Goal: Information Seeking & Learning: Compare options

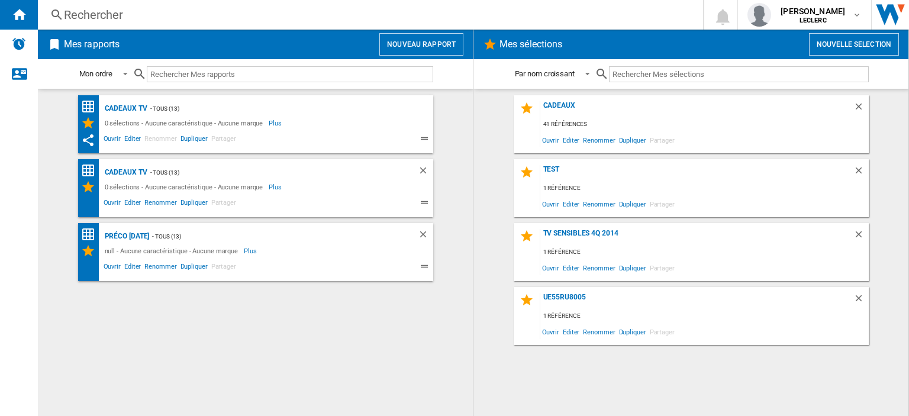
click at [659, 78] on input "text" at bounding box center [739, 74] width 260 height 16
click at [137, 18] on div "Rechercher" at bounding box center [368, 15] width 608 height 17
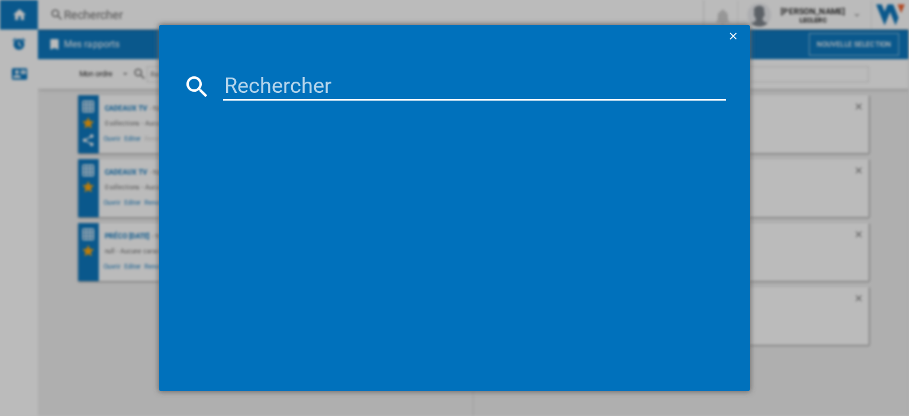
click at [258, 82] on input at bounding box center [474, 86] width 503 height 28
paste input "55U7NQ"
type input "55U7NQ"
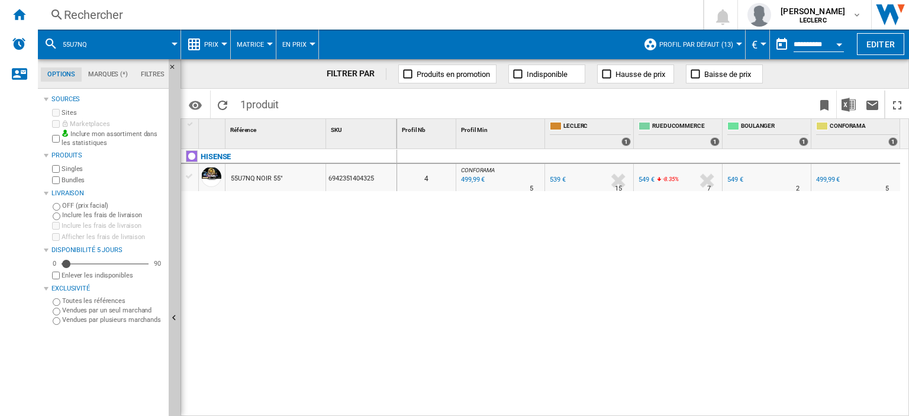
click at [478, 181] on div "499,99 €" at bounding box center [471, 180] width 25 height 12
click at [106, 14] on div "Rechercher" at bounding box center [368, 15] width 608 height 17
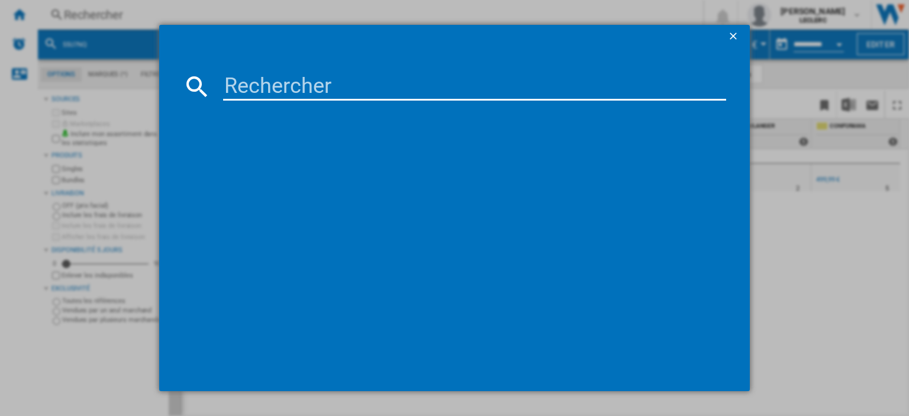
click at [9, 14] on div at bounding box center [454, 208] width 909 height 416
paste input "5901292525781"
type input "5901292525781"
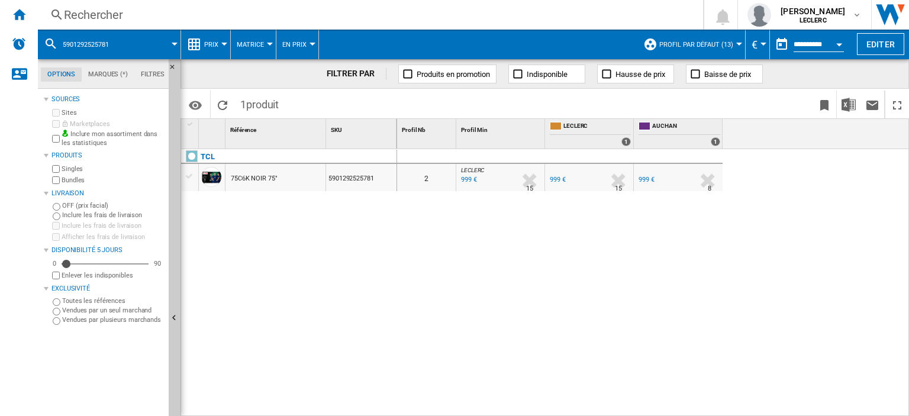
click at [91, 15] on div "Rechercher" at bounding box center [368, 15] width 608 height 17
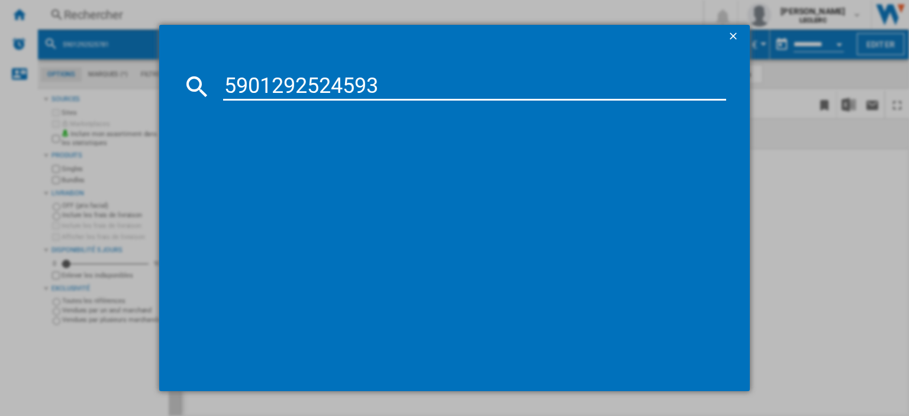
type input "5901292524593"
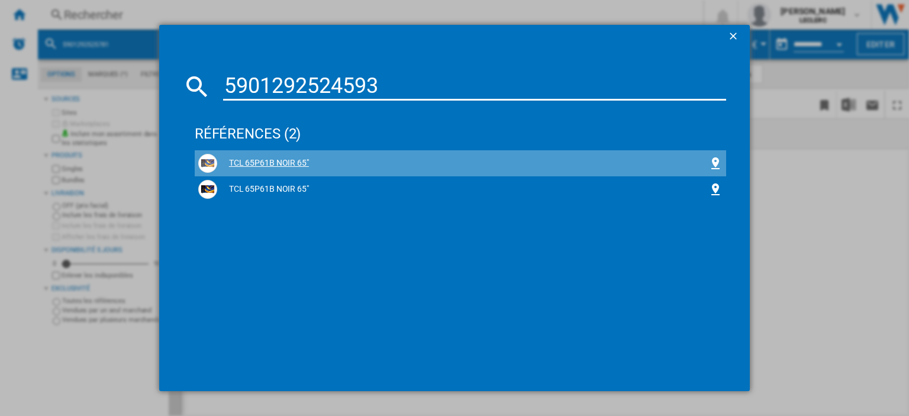
click at [281, 160] on div "TCL 65P61B NOIR 65"" at bounding box center [462, 163] width 491 height 12
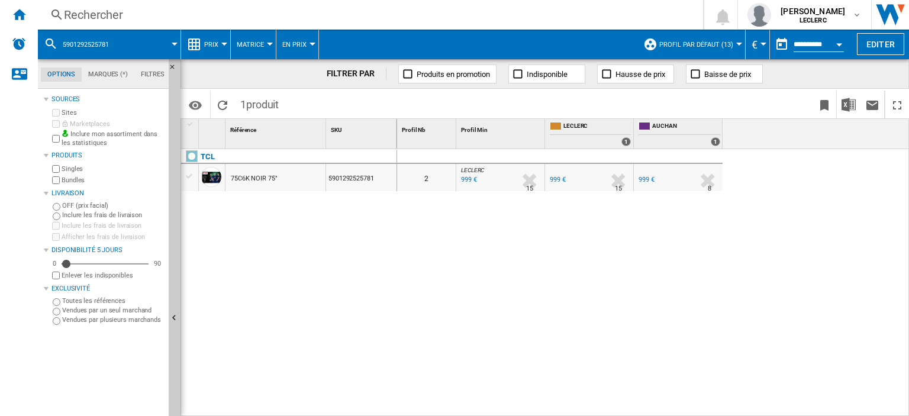
click at [93, 16] on div "Rechercher" at bounding box center [368, 15] width 608 height 17
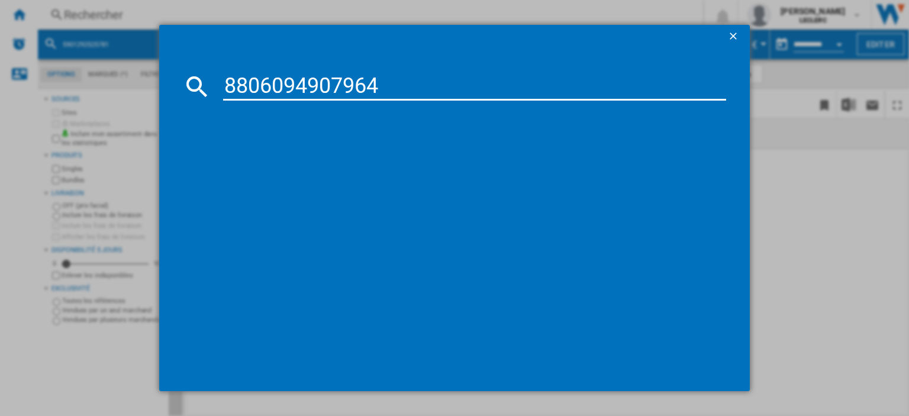
type input "8806094907964"
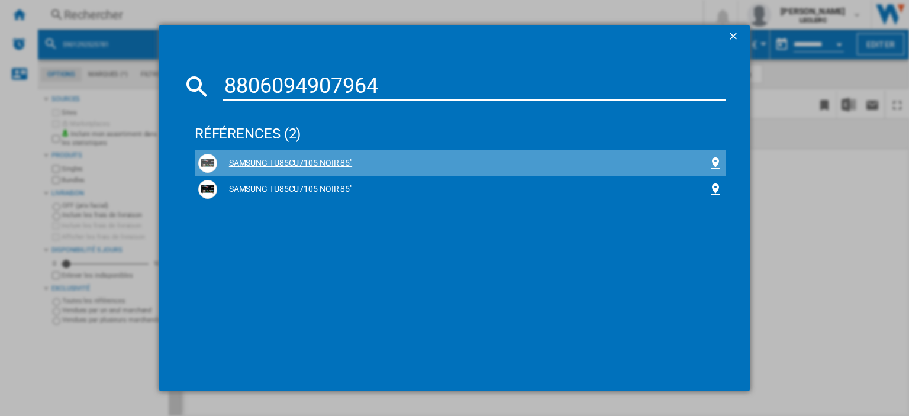
click at [333, 168] on div "SAMSUNG TU85CU7105 NOIR 85"" at bounding box center [462, 163] width 491 height 12
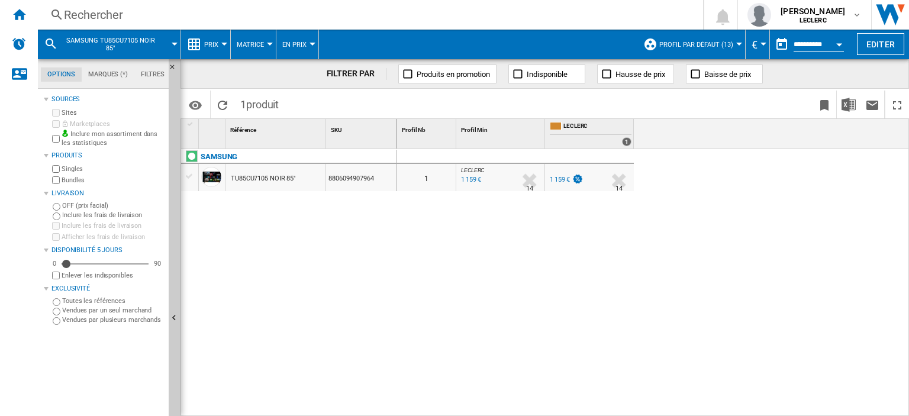
click at [125, 17] on div "Rechercher" at bounding box center [368, 15] width 608 height 17
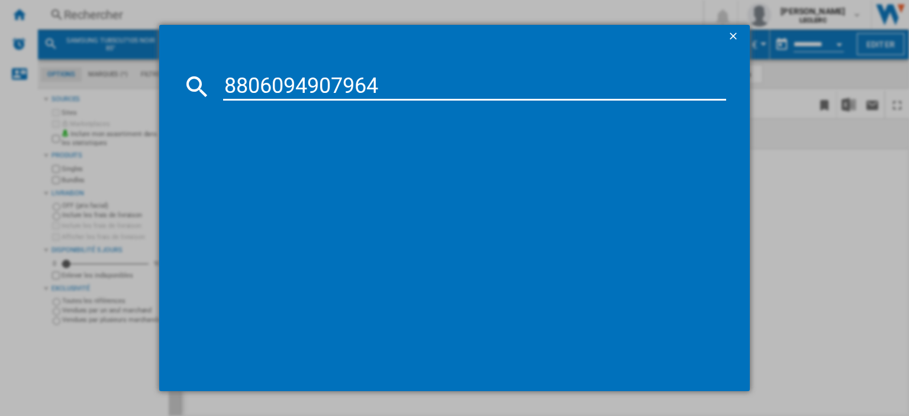
type input "8806094907964"
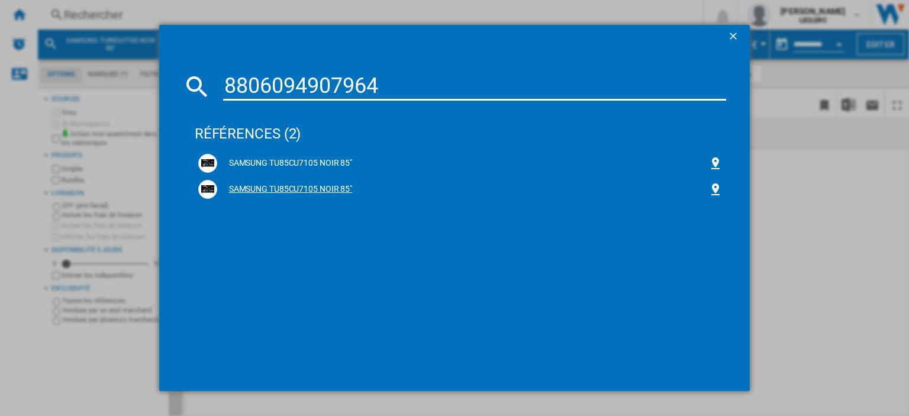
click at [313, 189] on div "SAMSUNG TU85CU7105 NOIR 85"" at bounding box center [462, 189] width 491 height 12
click at [302, 188] on div "SAMSUNG TU85CU7105 NOIR 85"" at bounding box center [462, 189] width 491 height 12
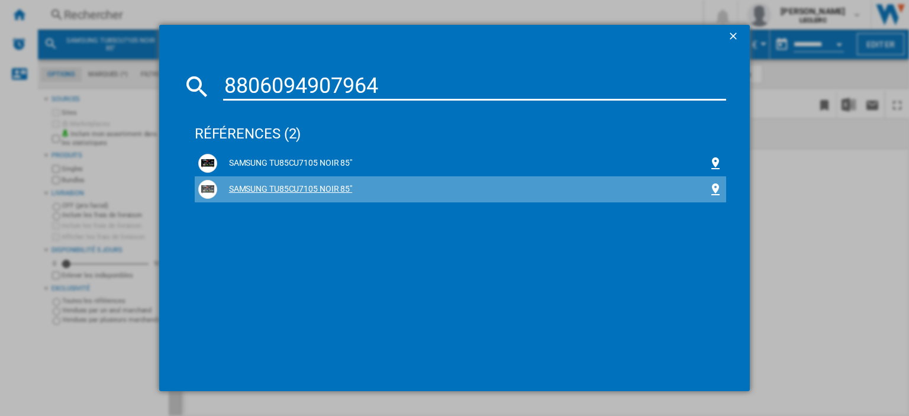
click at [208, 185] on img at bounding box center [208, 189] width 14 height 14
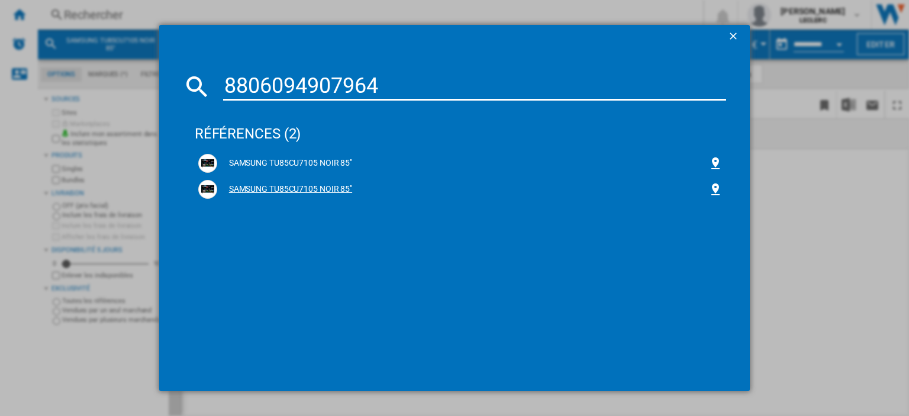
click at [280, 191] on div "SAMSUNG TU85CU7105 NOIR 85"" at bounding box center [462, 189] width 491 height 12
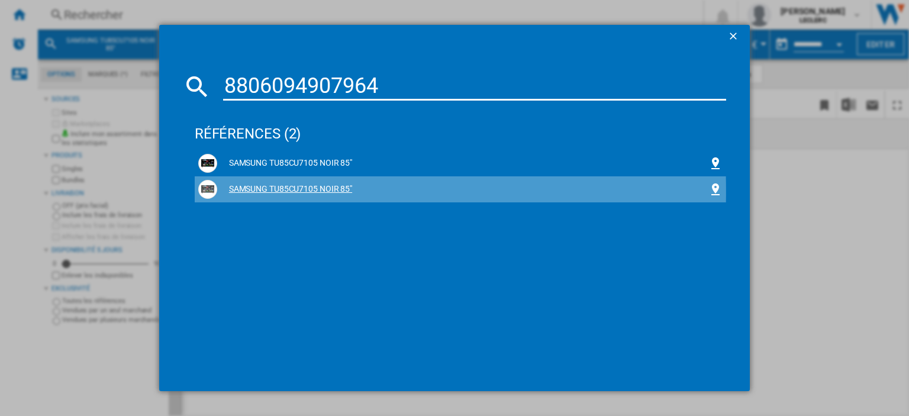
click at [280, 191] on div "SAMSUNG TU85CU7105 NOIR 85"" at bounding box center [462, 189] width 491 height 12
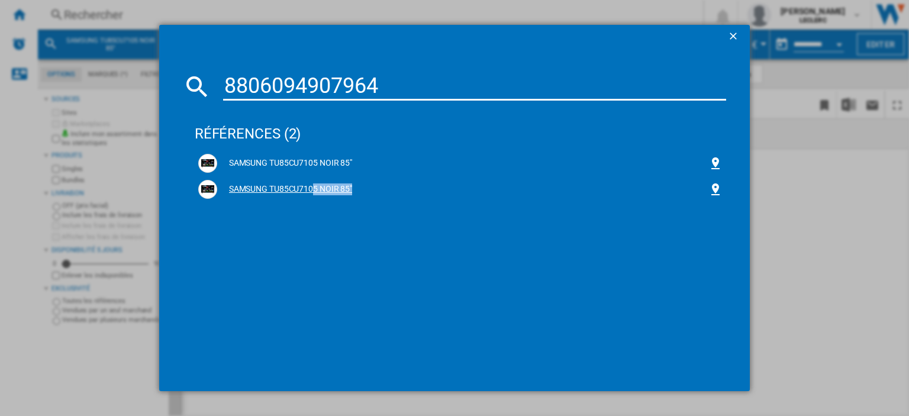
click at [280, 191] on div "SAMSUNG TU85CU7105 NOIR 85"" at bounding box center [462, 189] width 491 height 12
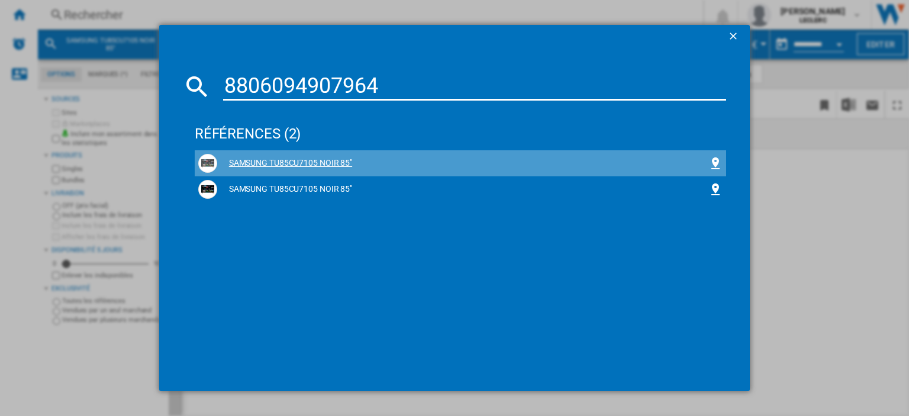
click at [279, 160] on div "SAMSUNG TU85CU7105 NOIR 85"" at bounding box center [462, 163] width 491 height 12
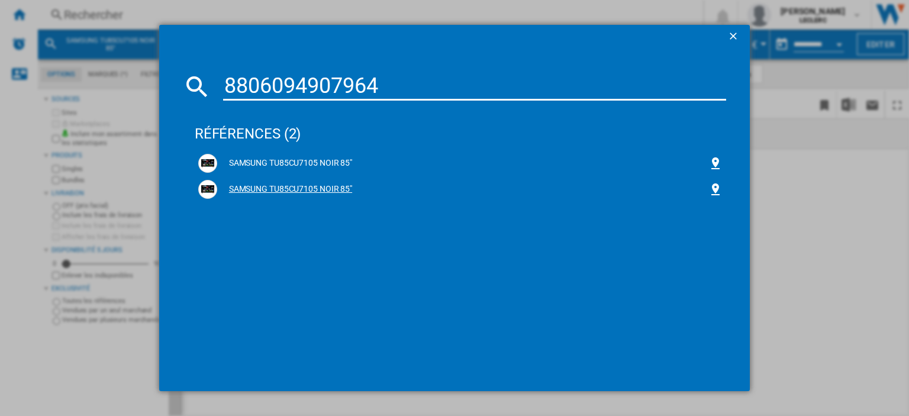
click at [316, 185] on div "SAMSUNG TU85CU7105 NOIR 85"" at bounding box center [462, 189] width 491 height 12
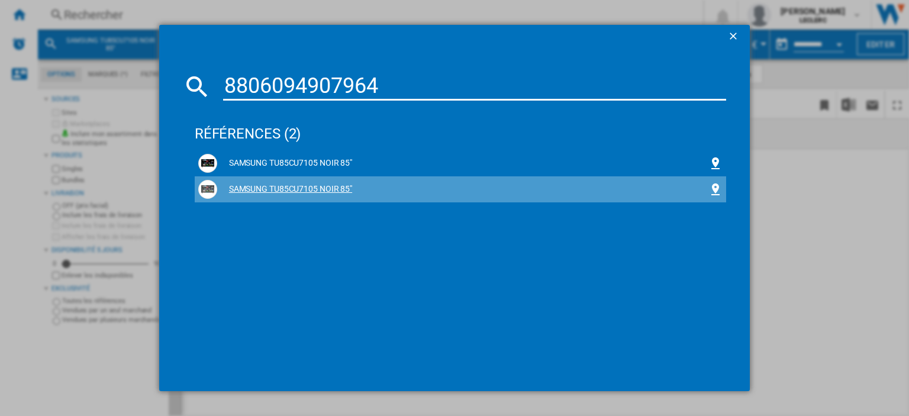
click at [315, 185] on div "SAMSUNG TU85CU7105 NOIR 85"" at bounding box center [462, 189] width 491 height 12
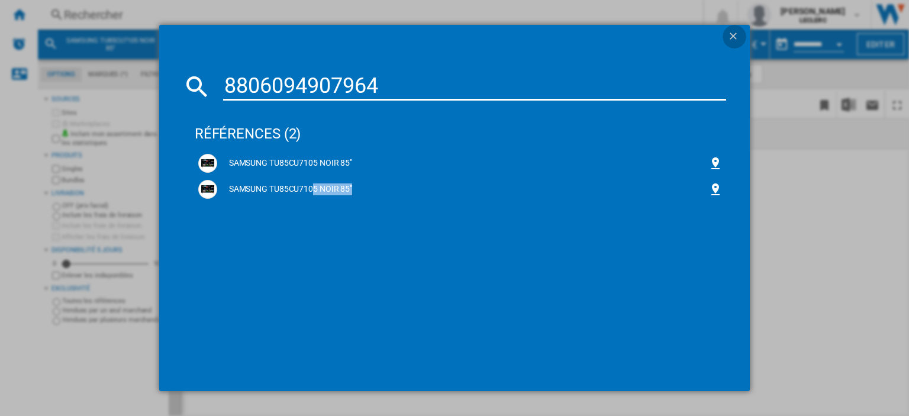
click at [735, 37] on ng-md-icon "getI18NText('BUTTONS.CLOSE_DIALOG')" at bounding box center [734, 37] width 14 height 14
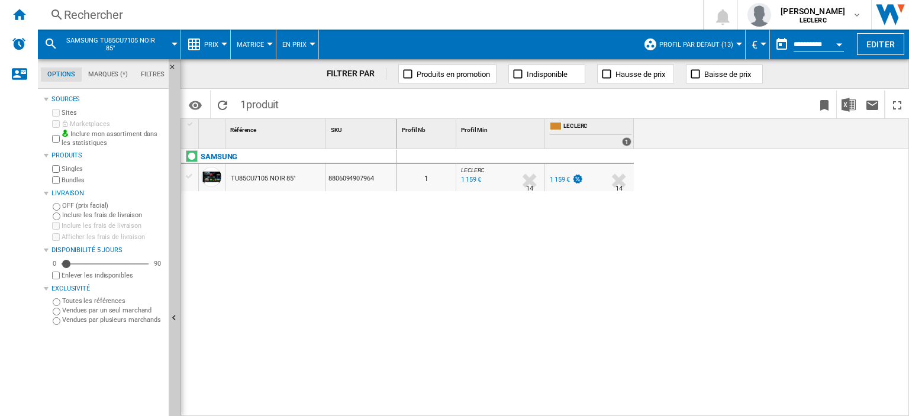
click at [149, 9] on div "Rechercher" at bounding box center [368, 15] width 608 height 17
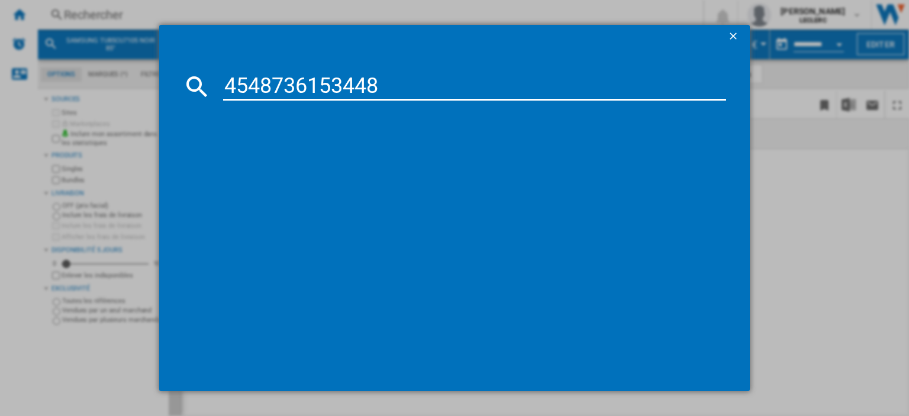
type input "4548736153448"
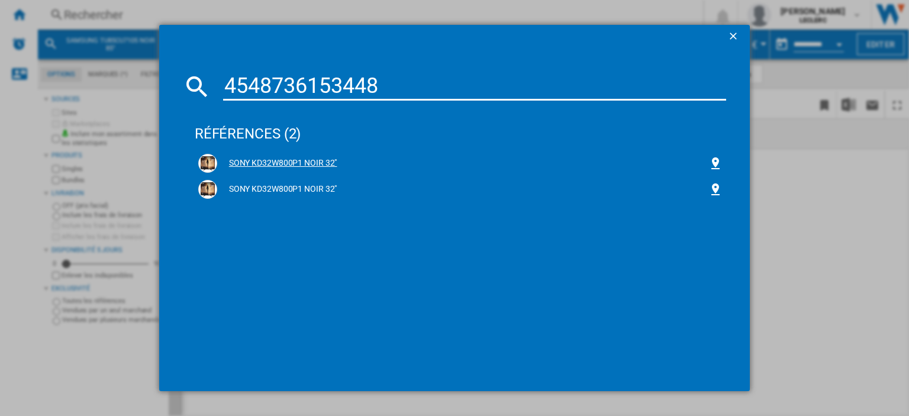
click at [282, 159] on div "SONY KD32W800P1 NOIR 32"" at bounding box center [462, 163] width 491 height 12
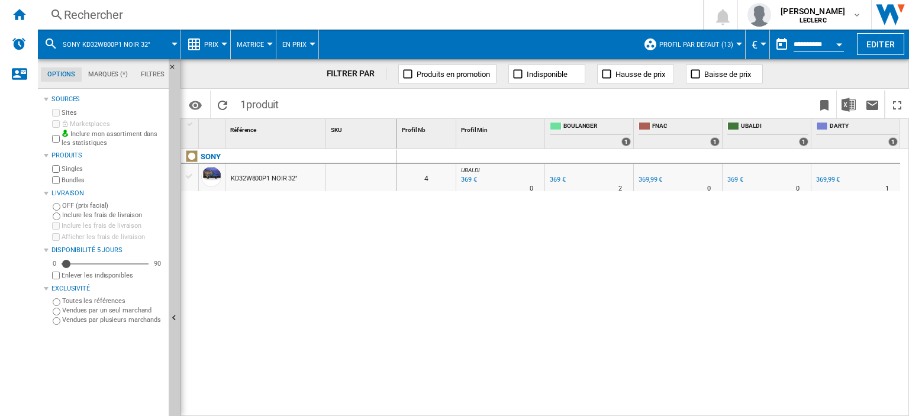
click at [156, 18] on div "Rechercher" at bounding box center [368, 15] width 608 height 17
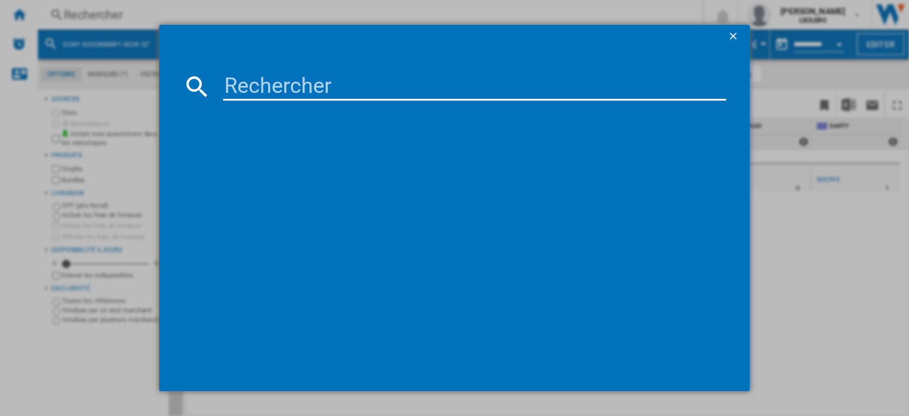
type input "5901292525743"
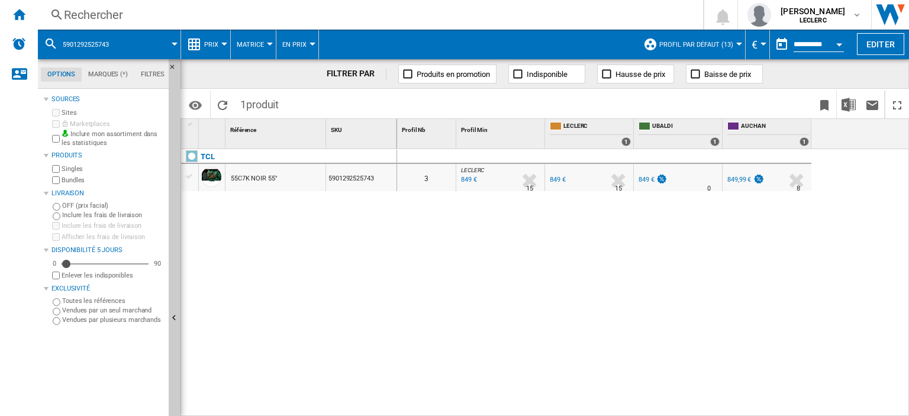
click at [109, 7] on div "Rechercher" at bounding box center [368, 15] width 608 height 17
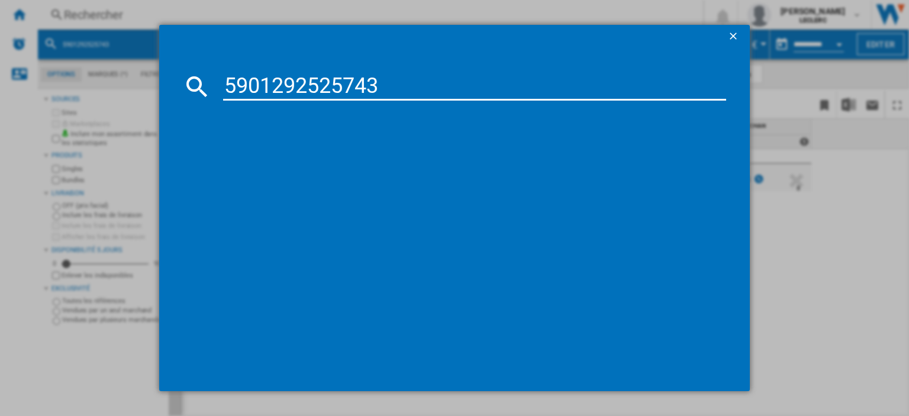
type input "5901292525743"
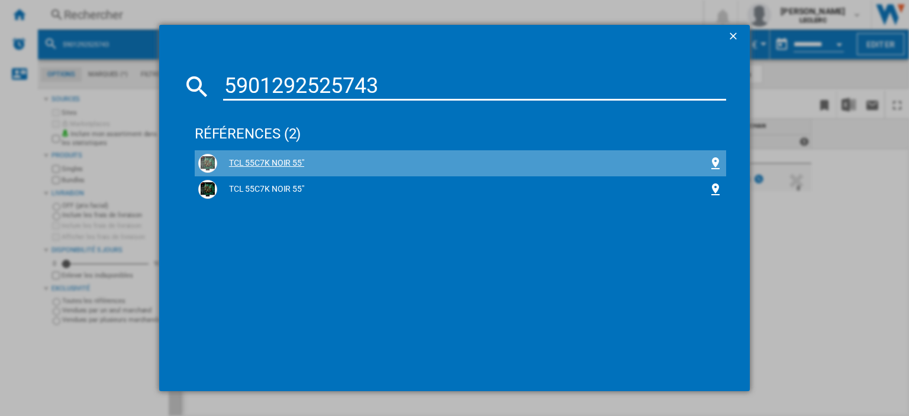
click at [278, 159] on div "TCL 55C7K NOIR 55"" at bounding box center [462, 163] width 491 height 12
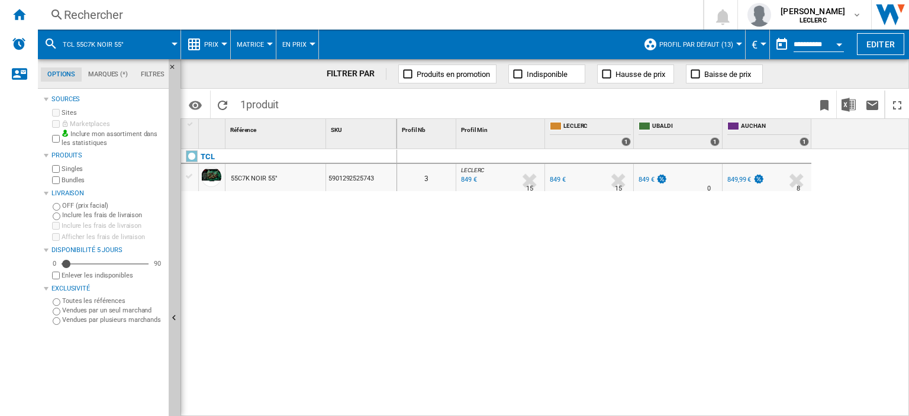
click at [266, 176] on div "55C7K NOIR 55"" at bounding box center [254, 178] width 47 height 27
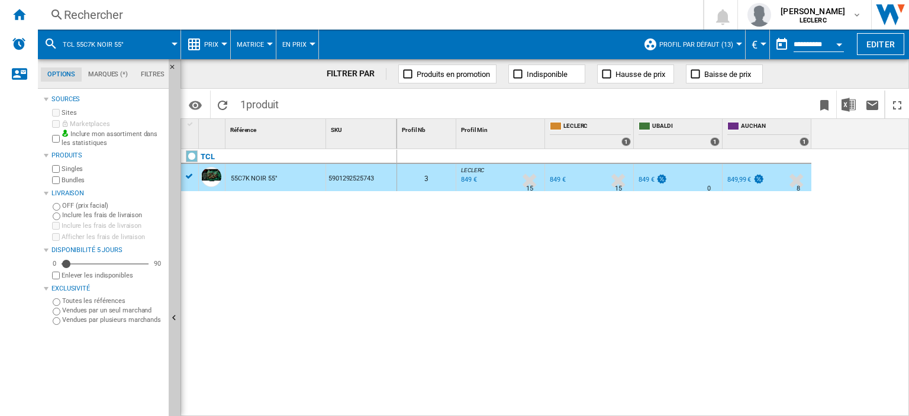
click at [98, 12] on div "Rechercher" at bounding box center [368, 15] width 608 height 17
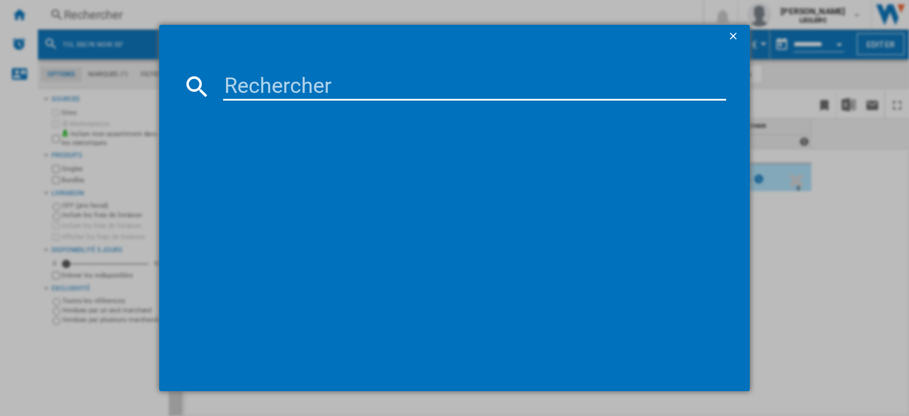
type input "8718863038024"
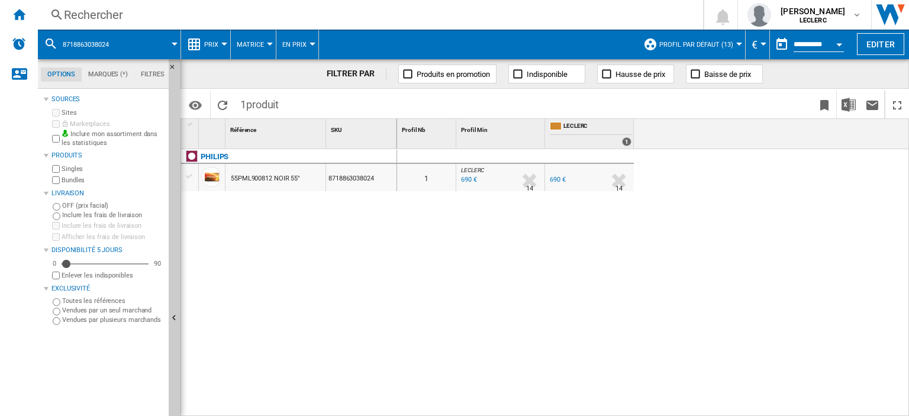
click at [472, 181] on div "690 €" at bounding box center [468, 180] width 18 height 12
click at [127, 15] on div "Rechercher" at bounding box center [368, 15] width 608 height 17
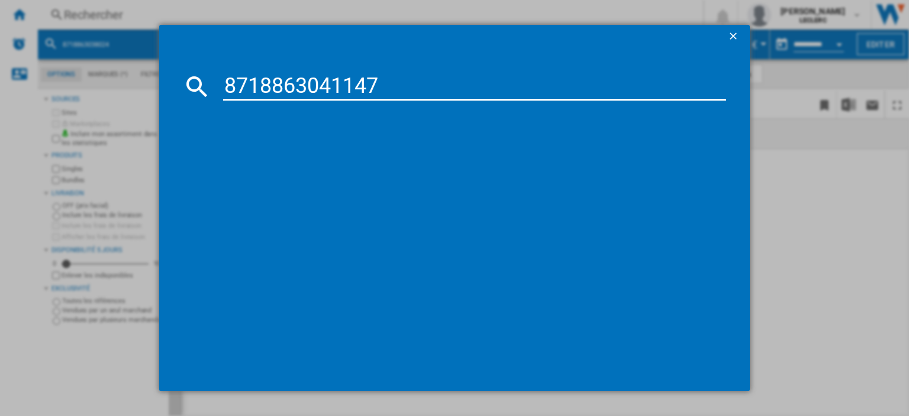
type input "8718863041147"
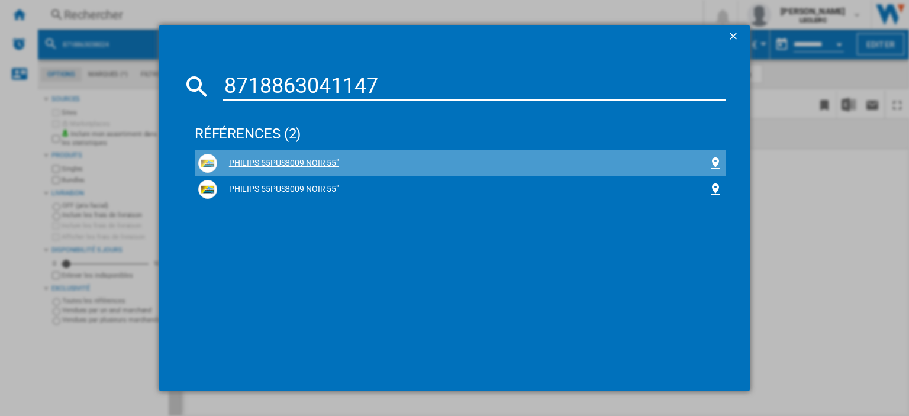
click at [318, 163] on div "PHILIPS 55PUS8009 NOIR 55"" at bounding box center [462, 163] width 491 height 12
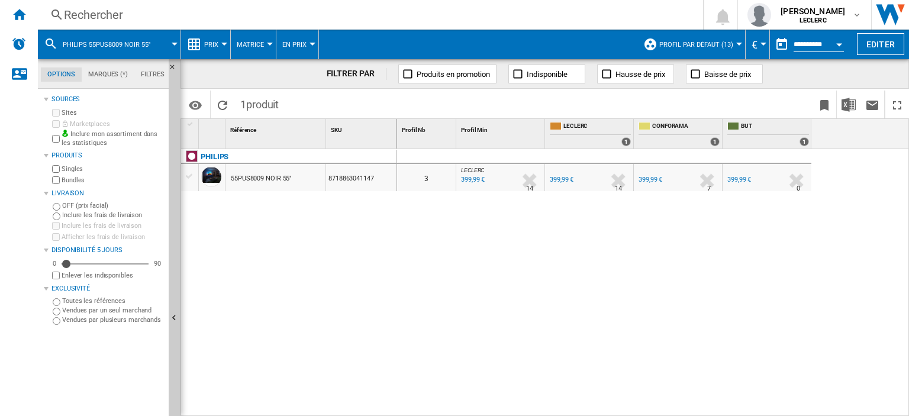
click at [168, 9] on div "Rechercher" at bounding box center [368, 15] width 608 height 17
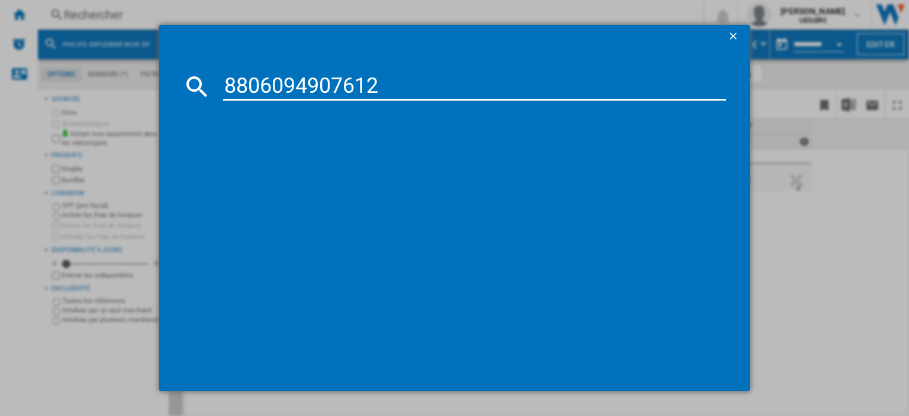
type input "8806094907612"
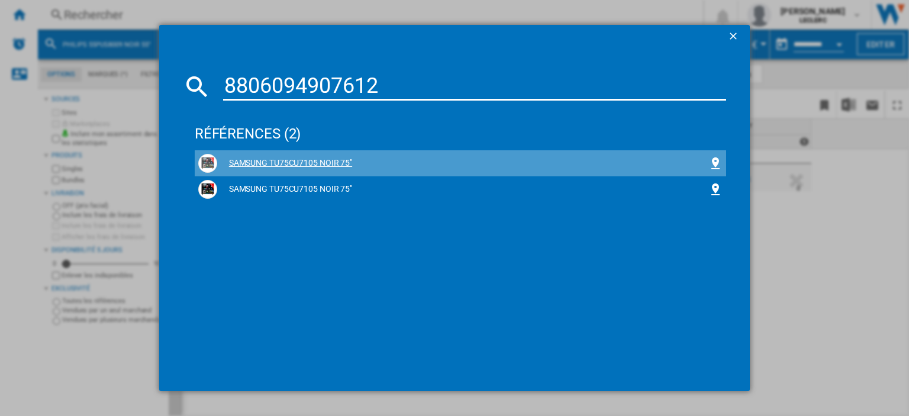
click at [308, 168] on div "SAMSUNG TU75CU7105 NOIR 75"" at bounding box center [462, 163] width 491 height 12
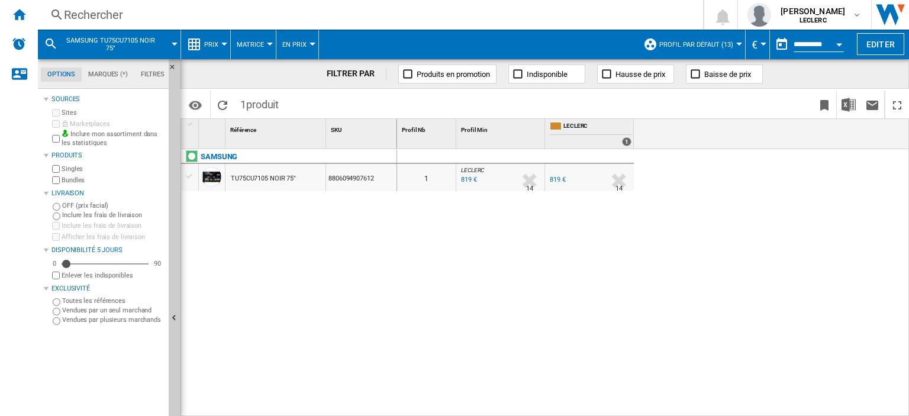
click at [180, 17] on div "Rechercher" at bounding box center [368, 15] width 608 height 17
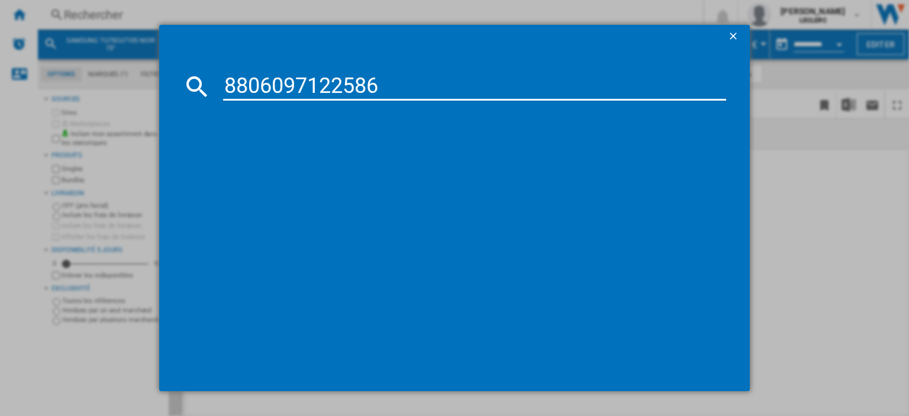
type input "8806097122586"
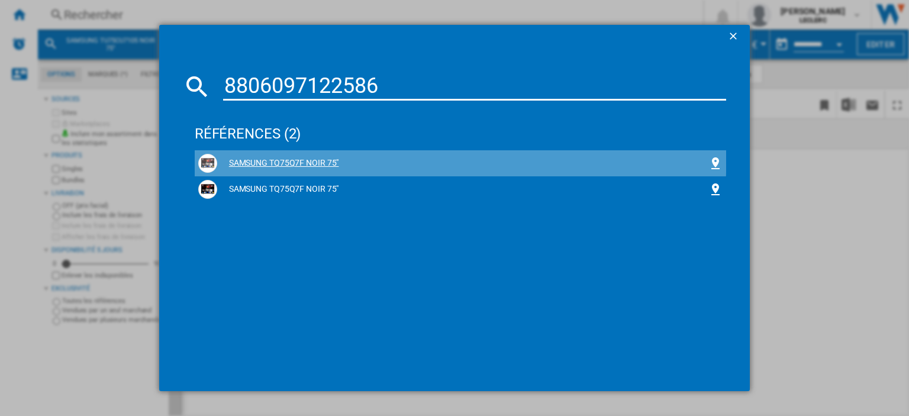
click at [305, 152] on div "SAMSUNG TQ75Q7F NOIR 75"" at bounding box center [461, 163] width 532 height 26
click at [309, 165] on div "SAMSUNG TQ75Q7F NOIR 75"" at bounding box center [462, 163] width 491 height 12
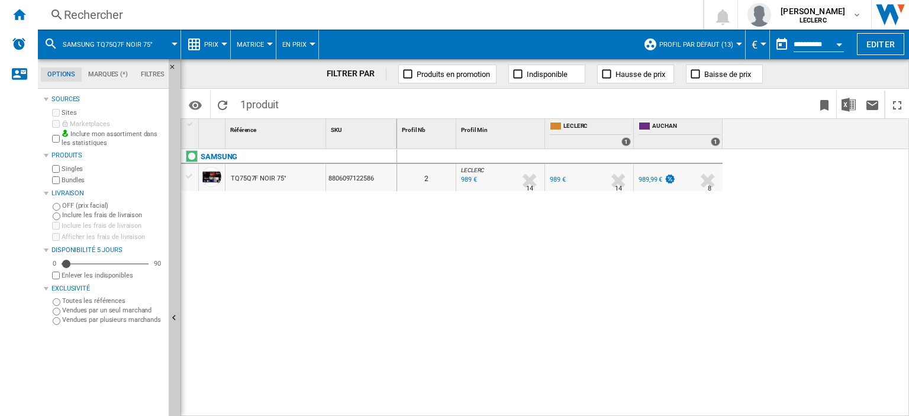
click at [127, 19] on div "Rechercher" at bounding box center [368, 15] width 608 height 17
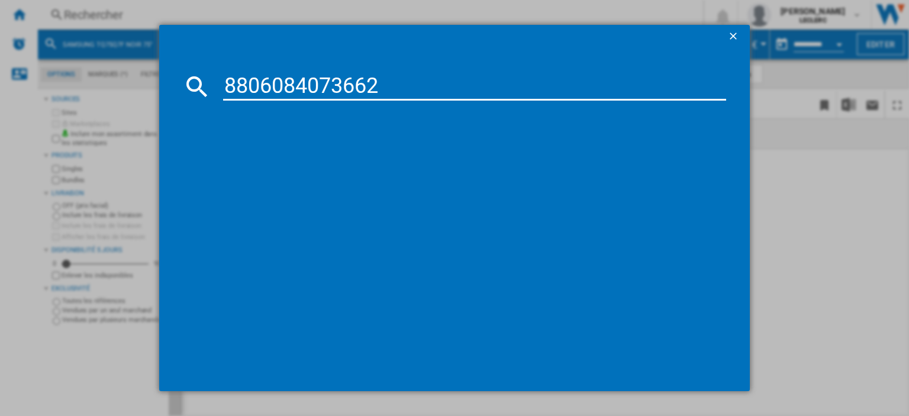
type input "8806084073662"
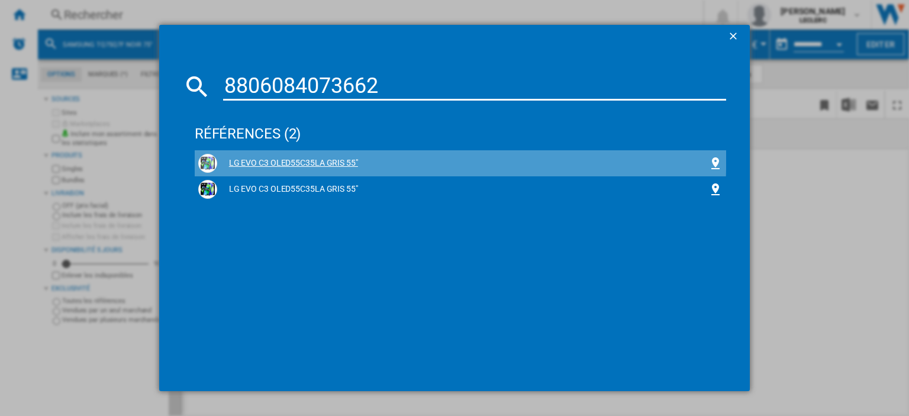
click at [332, 156] on div "LG EVO C3 OLED55C35LA GRIS 55"" at bounding box center [460, 163] width 524 height 19
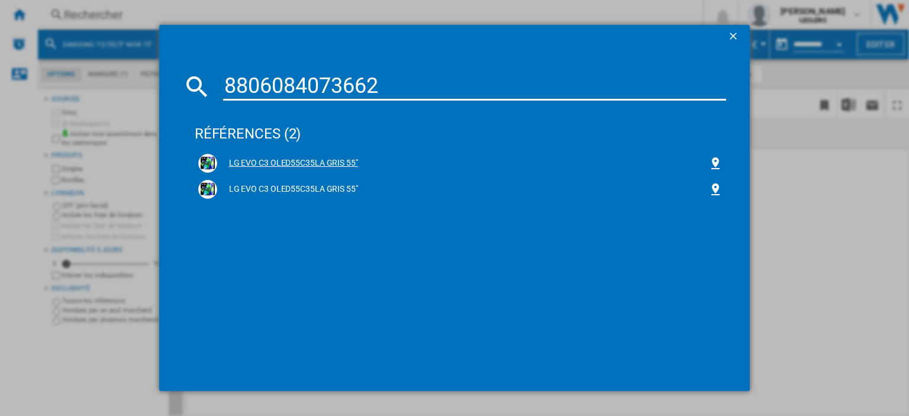
click at [341, 166] on div "LG EVO C3 OLED55C35LA GRIS 55"" at bounding box center [462, 163] width 491 height 12
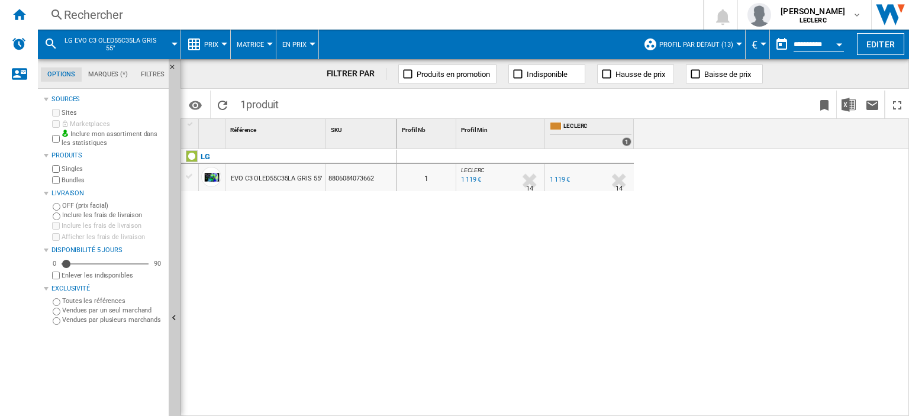
click at [469, 182] on div "1 119 €" at bounding box center [470, 180] width 22 height 12
click at [269, 21] on div "Rechercher" at bounding box center [368, 15] width 608 height 17
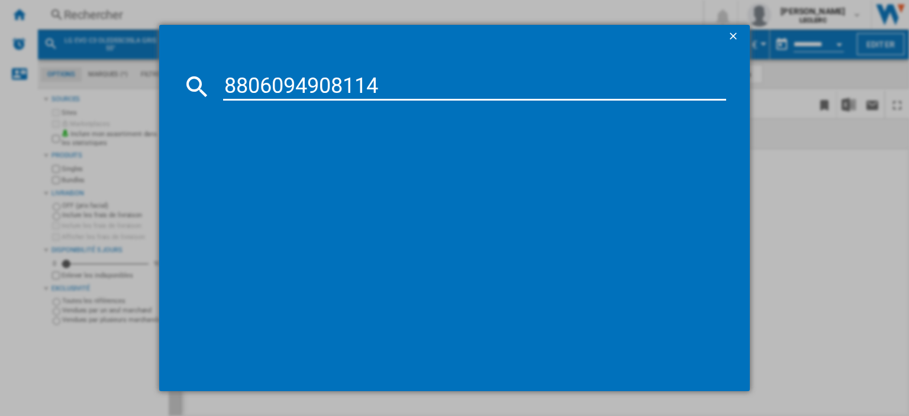
type input "8806094908114"
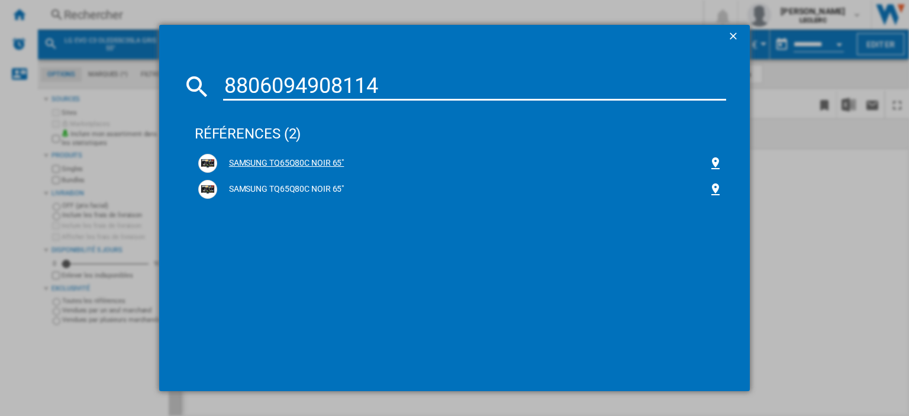
click at [321, 156] on div "SAMSUNG TQ65Q80C NOIR 65"" at bounding box center [460, 163] width 524 height 19
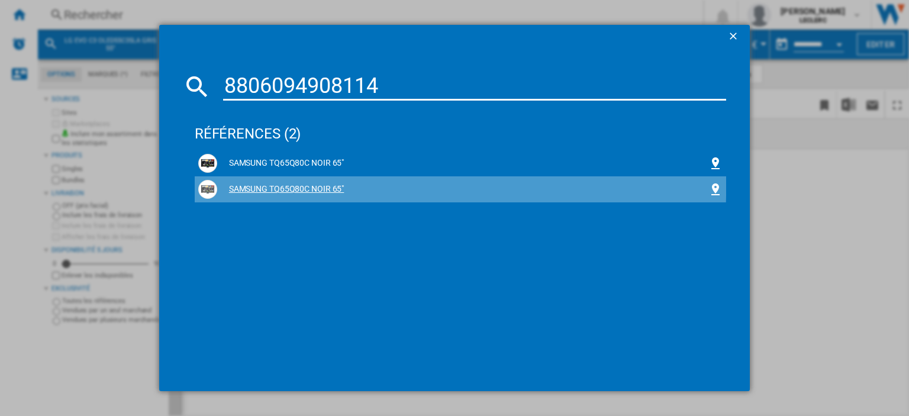
click at [284, 182] on div "SAMSUNG TQ65Q80C NOIR 65"" at bounding box center [460, 189] width 524 height 19
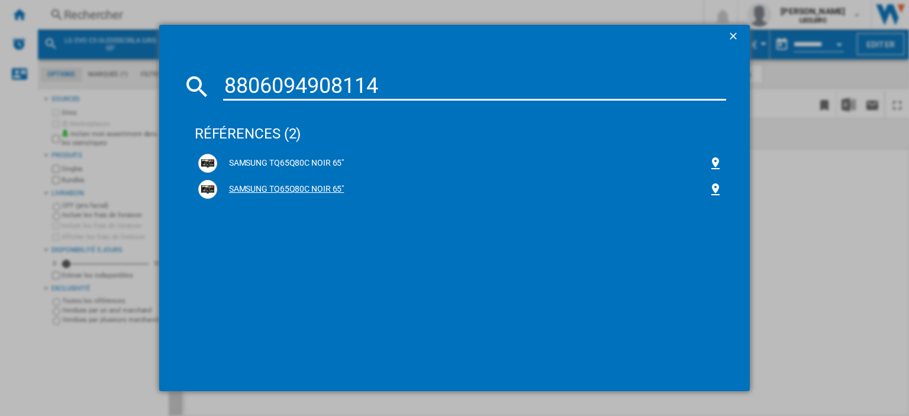
click at [296, 193] on div "SAMSUNG TQ65Q80C NOIR 65"" at bounding box center [462, 189] width 491 height 12
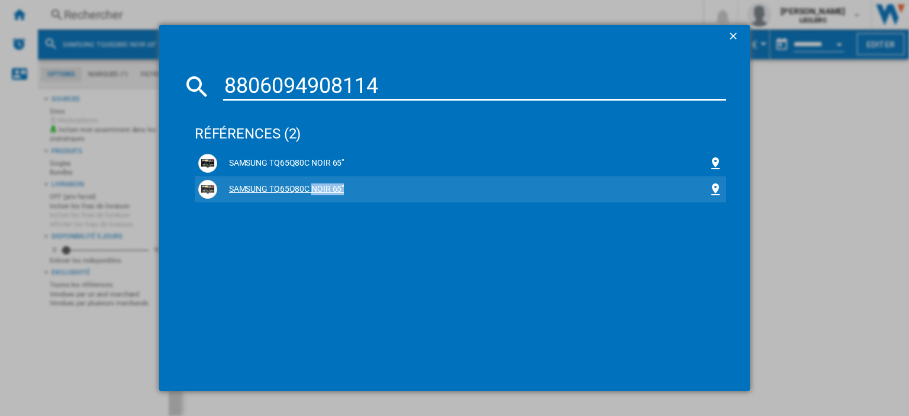
drag, startPoint x: 296, startPoint y: 193, endPoint x: 468, endPoint y: 194, distance: 172.2
click at [323, 191] on div "SAMSUNG TQ65Q80C NOIR 65"" at bounding box center [462, 189] width 491 height 12
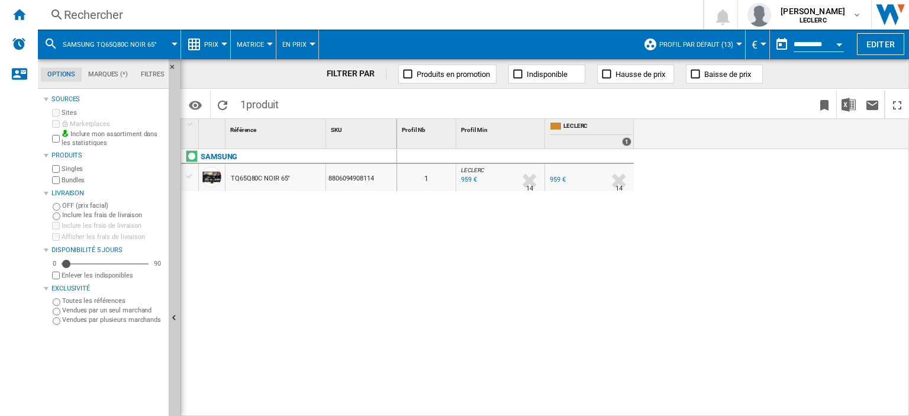
click at [133, 13] on div "Rechercher" at bounding box center [368, 15] width 608 height 17
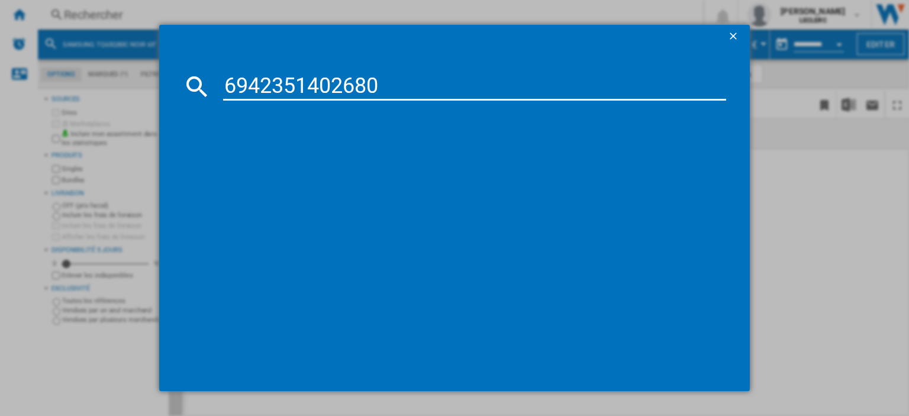
type input "6942351402680"
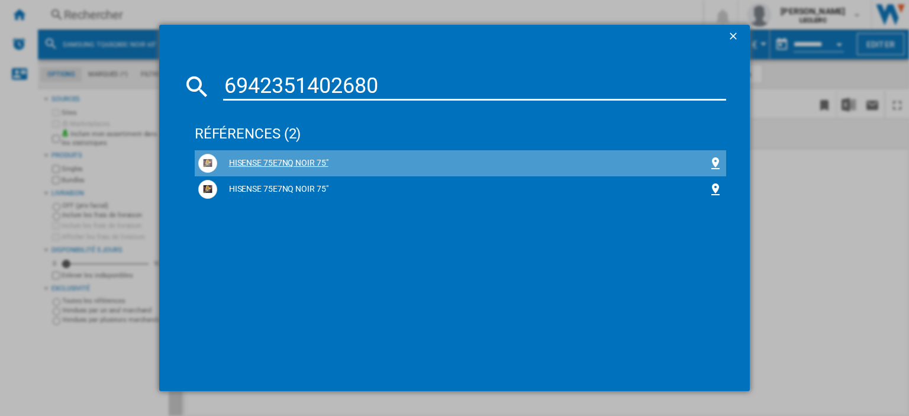
click at [277, 166] on div "HISENSE 75E7NQ NOIR 75"" at bounding box center [462, 163] width 491 height 12
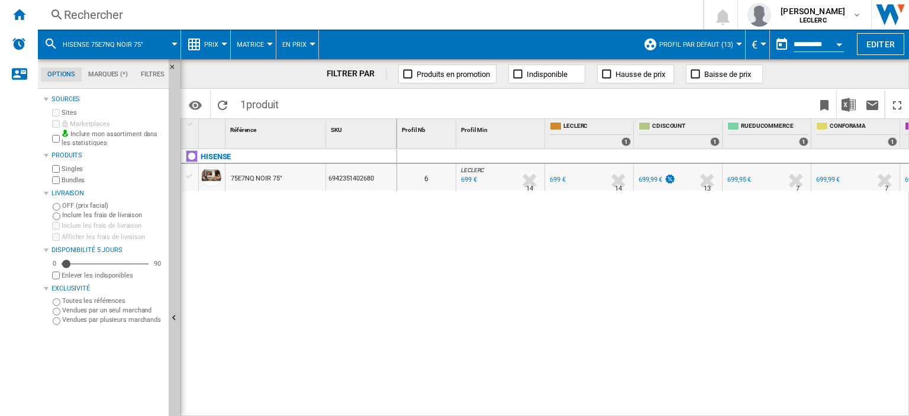
click at [211, 8] on div "Rechercher" at bounding box center [368, 15] width 608 height 17
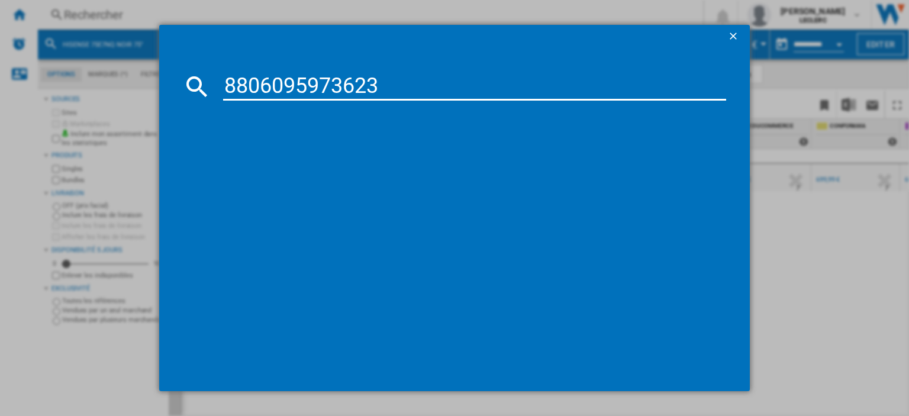
type input "8806095973623"
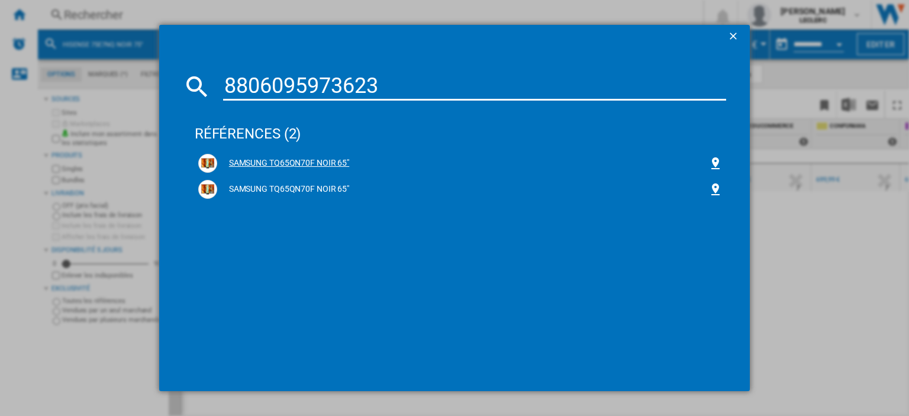
click at [305, 164] on div "SAMSUNG TQ65QN70F NOIR 65"" at bounding box center [462, 163] width 491 height 12
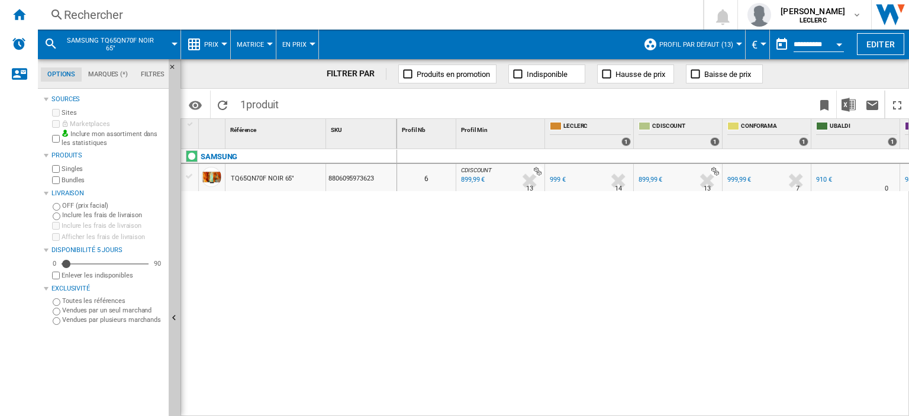
click at [112, 15] on div "Rechercher" at bounding box center [368, 15] width 608 height 17
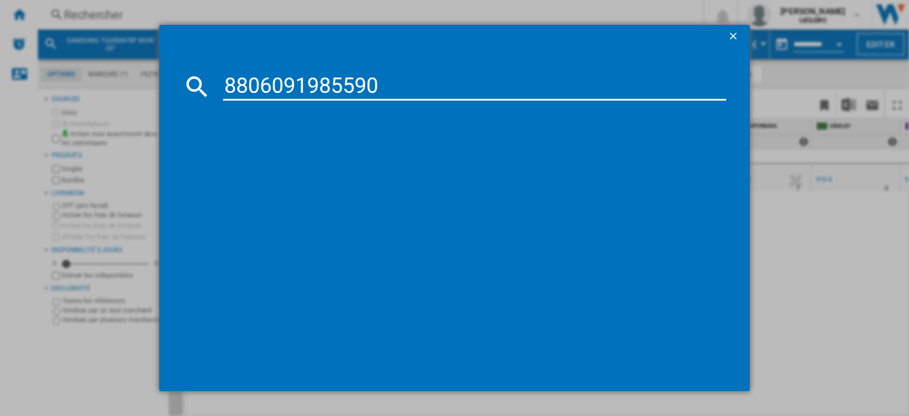
type input "8806091985590"
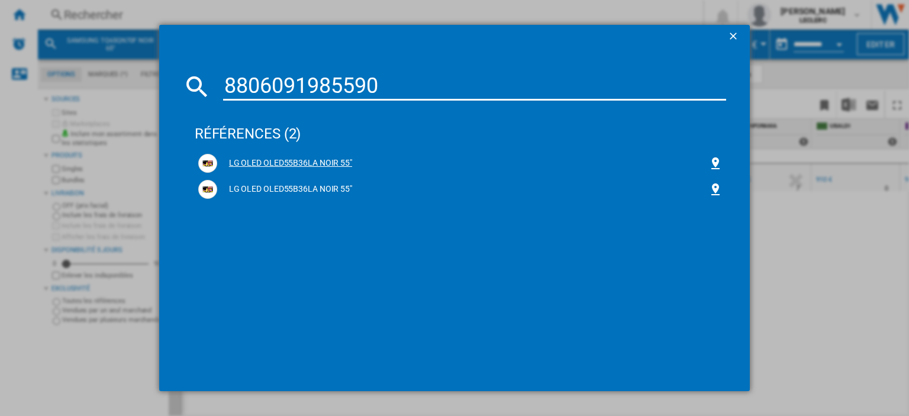
click at [324, 162] on div "LG OLED OLED55B36LA NOIR 55"" at bounding box center [462, 163] width 491 height 12
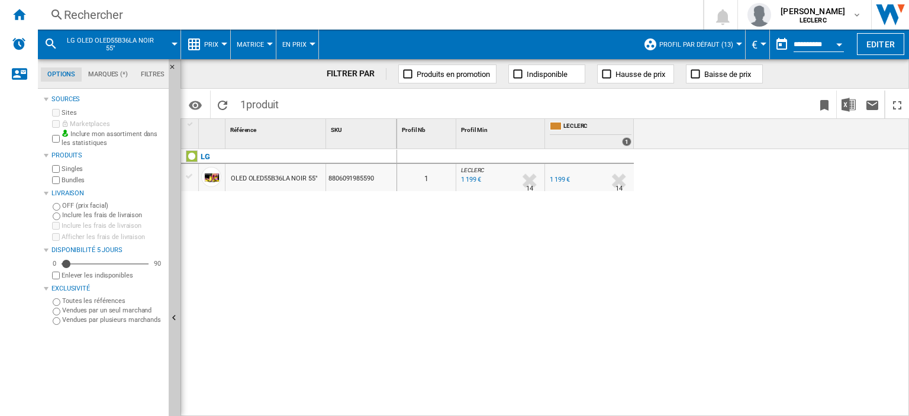
click at [469, 185] on div "1 199 €" at bounding box center [470, 180] width 22 height 12
click at [220, 19] on div "Rechercher" at bounding box center [368, 15] width 608 height 17
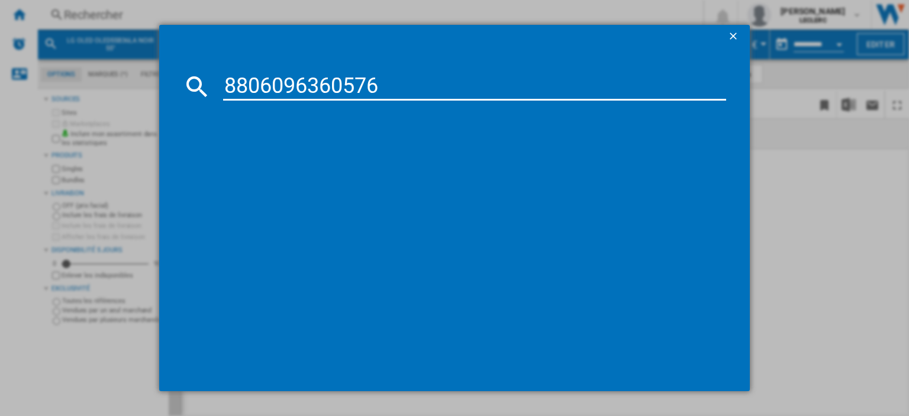
type input "8806096360576"
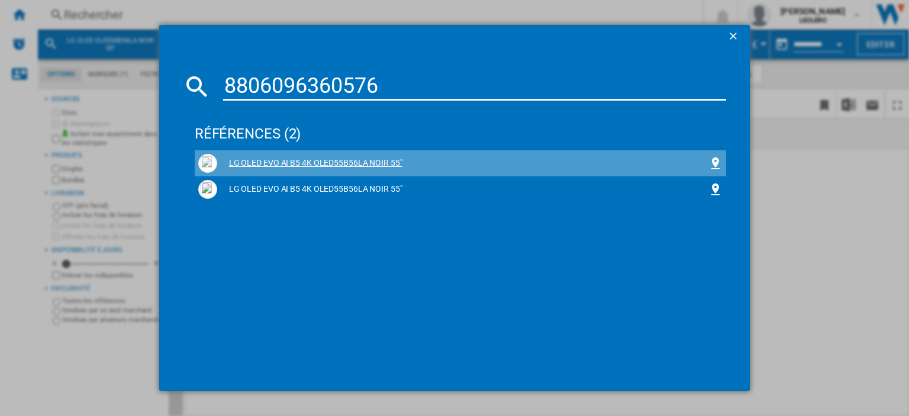
click at [315, 160] on div "LG OLED EVO AI B5 4K OLED55B56LA NOIR 55"" at bounding box center [462, 163] width 491 height 12
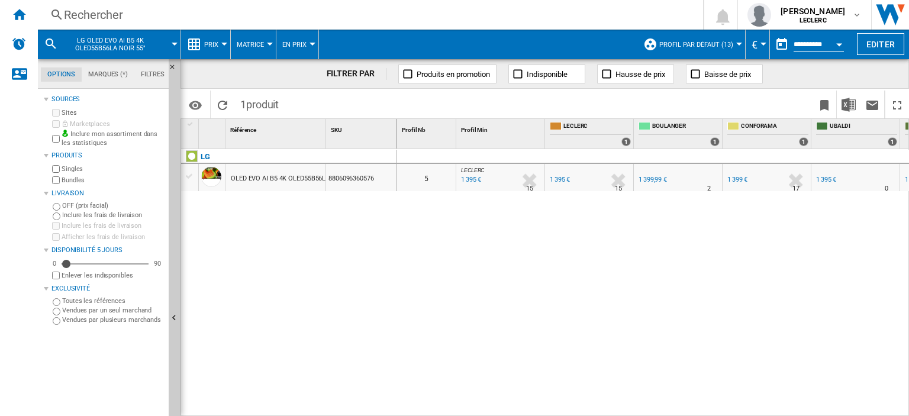
click at [468, 180] on div "1 395 €" at bounding box center [470, 180] width 22 height 12
click at [83, 10] on div "Rechercher" at bounding box center [368, 15] width 608 height 17
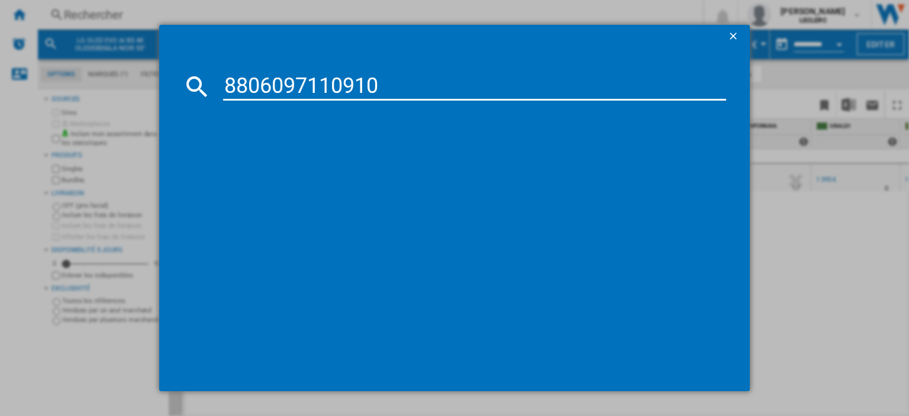
type input "8806097110910"
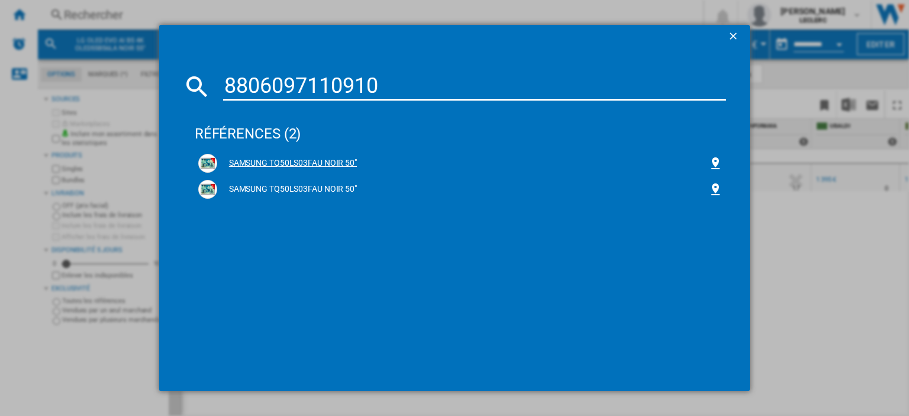
click at [320, 158] on div "SAMSUNG TQ50LS03FAU NOIR 50"" at bounding box center [462, 163] width 491 height 12
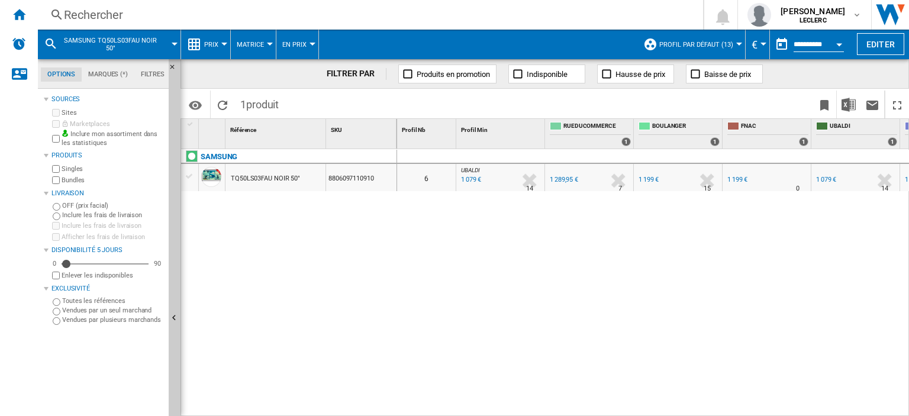
click at [278, 182] on div "TQ50LS03FAU NOIR 50"" at bounding box center [265, 178] width 69 height 27
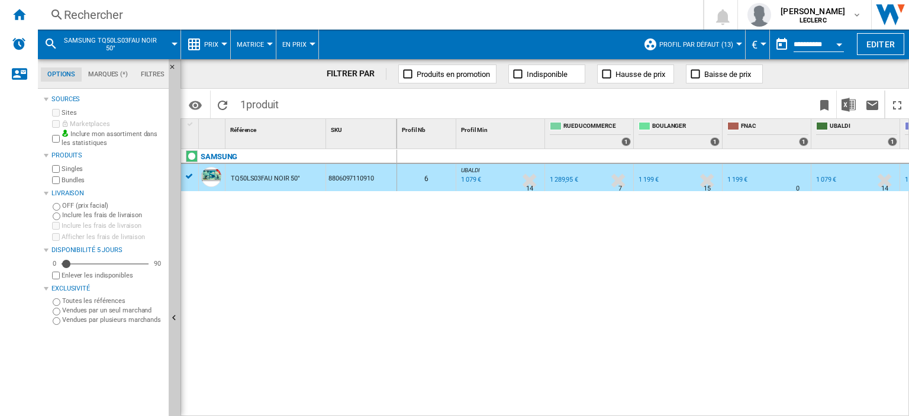
click at [275, 178] on div "TQ50LS03FAU NOIR 50"" at bounding box center [265, 178] width 69 height 27
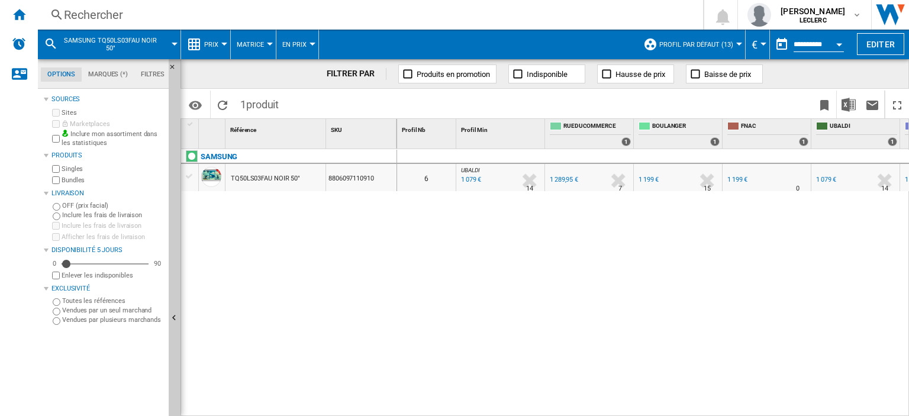
click at [275, 178] on div "TQ50LS03FAU NOIR 50"" at bounding box center [265, 178] width 69 height 27
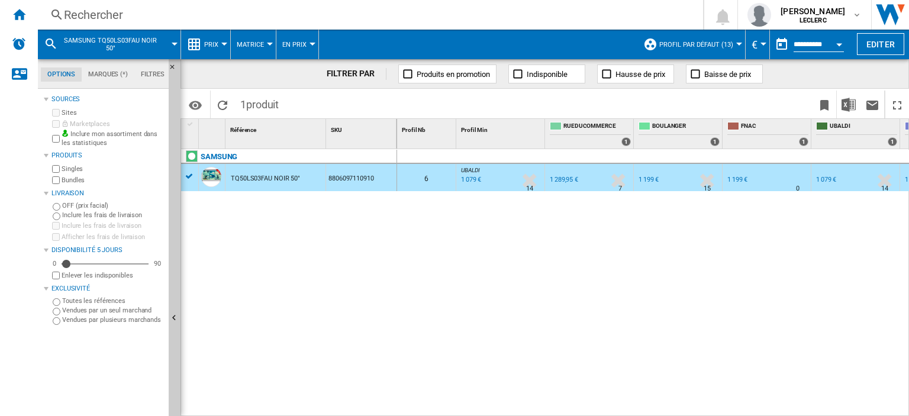
click at [475, 175] on div "1 079 €" at bounding box center [470, 180] width 22 height 12
drag, startPoint x: 555, startPoint y: 218, endPoint x: 858, endPoint y: 218, distance: 303.6
click at [858, 218] on div "0 6 UBALDI : UBALDI -1.0 % 1 079 € % N/A 14 UBALDI : UBALDI FR RUEDUCOMMERCE -1…" at bounding box center [653, 283] width 513 height 268
click at [72, 15] on div "Rechercher" at bounding box center [368, 15] width 608 height 17
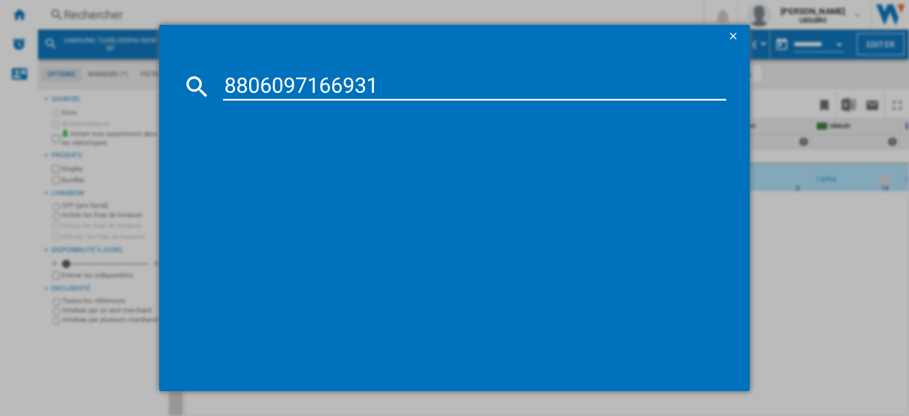
type input "8806097166931"
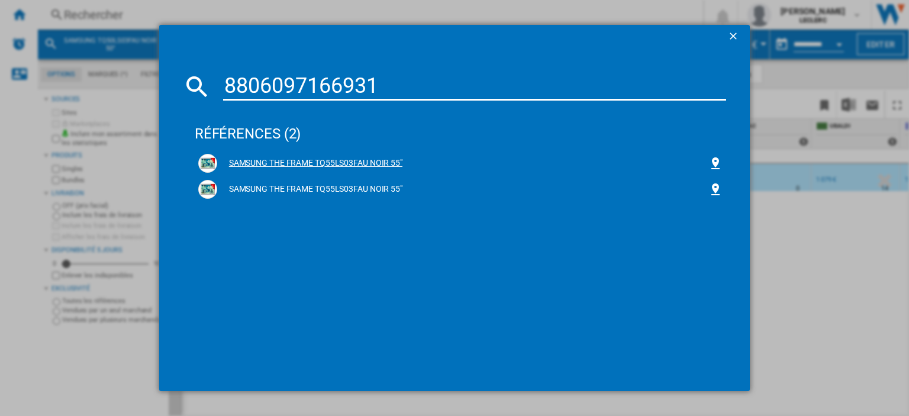
click at [334, 163] on div "SAMSUNG THE FRAME TQ55LS03FAU NOIR 55"" at bounding box center [462, 163] width 491 height 12
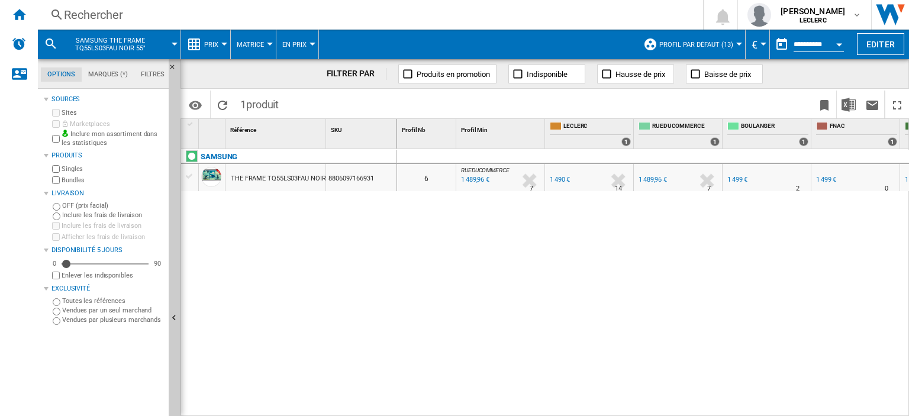
click at [737, 178] on div "1 499 €" at bounding box center [737, 180] width 20 height 8
